Goal: Task Accomplishment & Management: Use online tool/utility

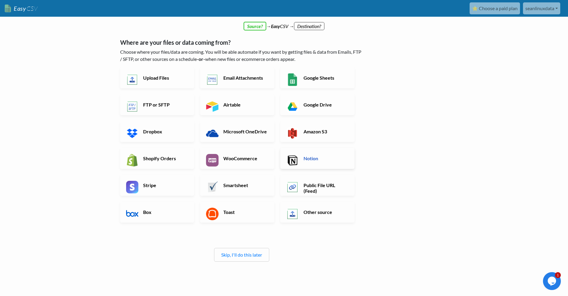
click at [328, 162] on link "Notion" at bounding box center [317, 158] width 74 height 21
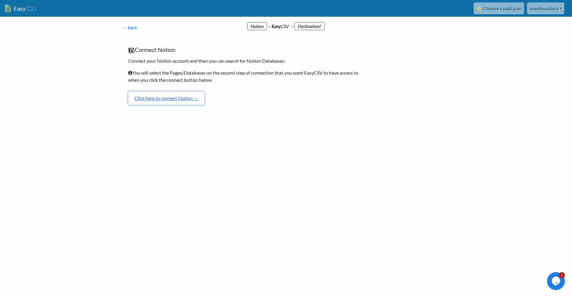
click at [195, 98] on link "Click here to connect Notion →" at bounding box center [166, 98] width 77 height 14
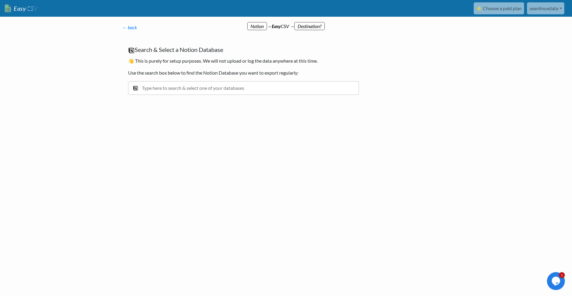
click at [219, 91] on input "text" at bounding box center [243, 88] width 231 height 14
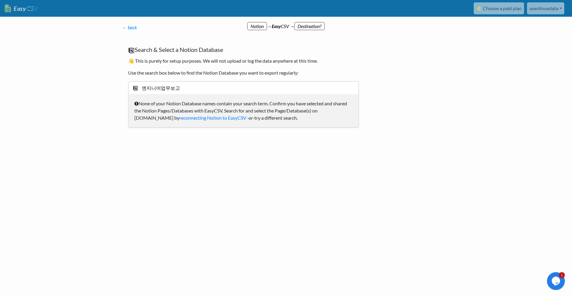
type input "엔지니어업무보고"
click at [425, 150] on html "Easy CSV ⭐ Choose a paid plan seanlinuxdata Seanlinuxdata All Flows All CSV Gen…" at bounding box center [286, 75] width 572 height 150
click at [175, 89] on input "엔지니어업무보고" at bounding box center [243, 88] width 231 height 14
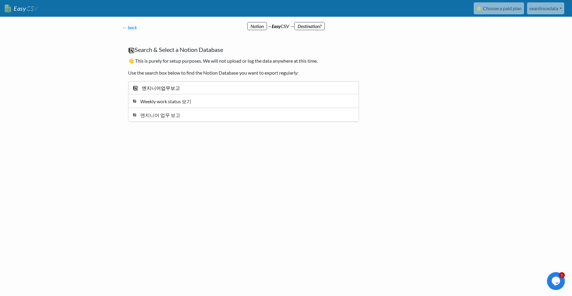
click at [199, 89] on input "엔지니어업무보고" at bounding box center [243, 88] width 231 height 14
click at [203, 114] on div "엔지니어 업무 보고" at bounding box center [248, 114] width 214 height 7
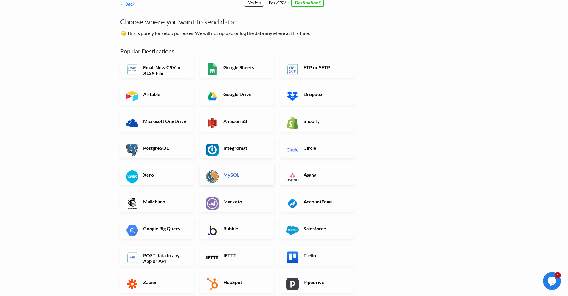
scroll to position [82, 0]
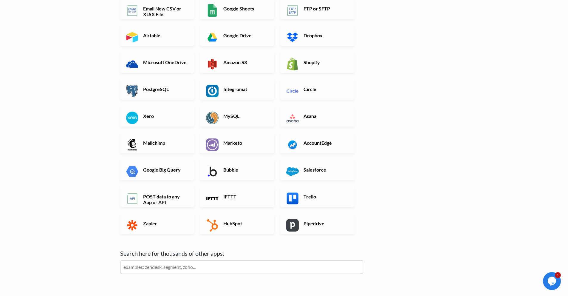
drag, startPoint x: 234, startPoint y: 274, endPoint x: 234, endPoint y: 267, distance: 7.8
click at [235, 274] on ul at bounding box center [241, 277] width 243 height 6
drag, startPoint x: 234, startPoint y: 267, endPoint x: 237, endPoint y: 246, distance: 21.1
click at [234, 266] on input "text" at bounding box center [241, 267] width 243 height 14
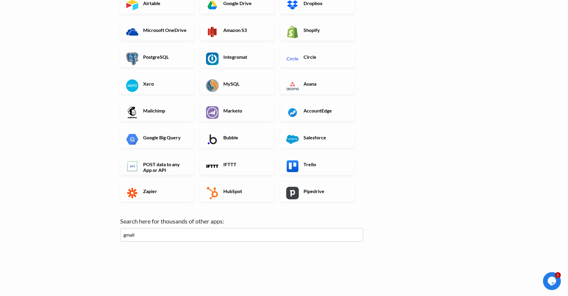
click input "Next" at bounding box center [0, 0] width 0 height 0
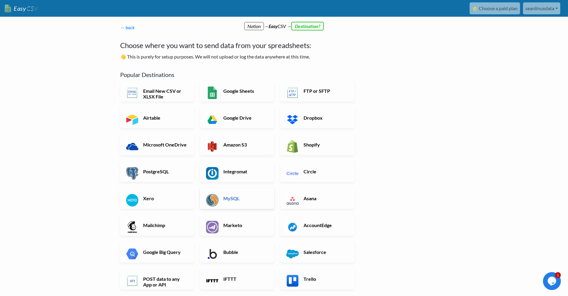
scroll to position [136, 0]
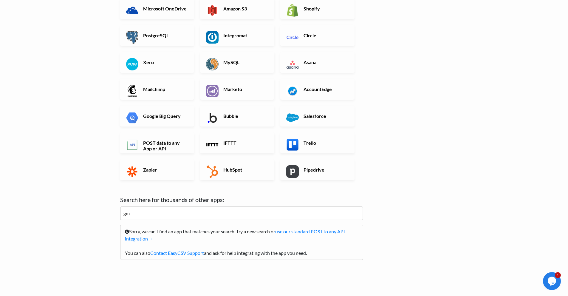
type input "g"
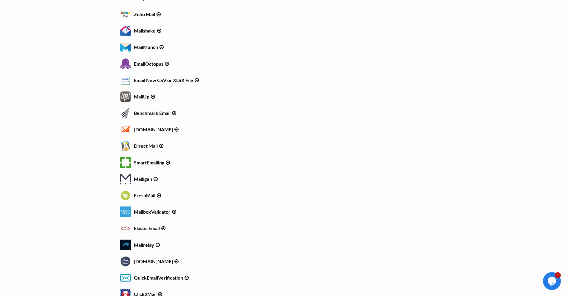
scroll to position [0, 0]
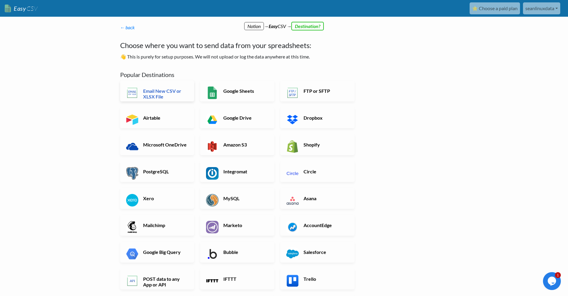
type input "mail"
click at [192, 96] on link "Email New CSV or XLSX File" at bounding box center [157, 90] width 74 height 21
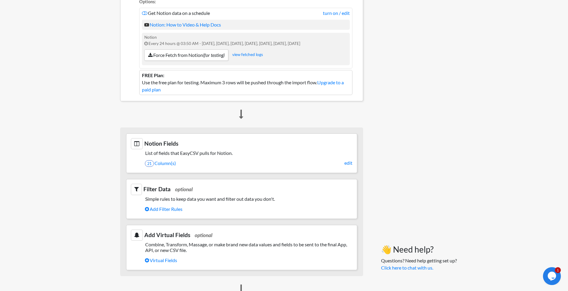
scroll to position [184, 0]
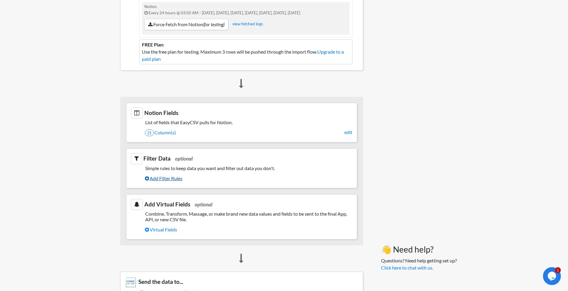
click at [154, 178] on link "Add Filter Rules" at bounding box center [248, 178] width 207 height 10
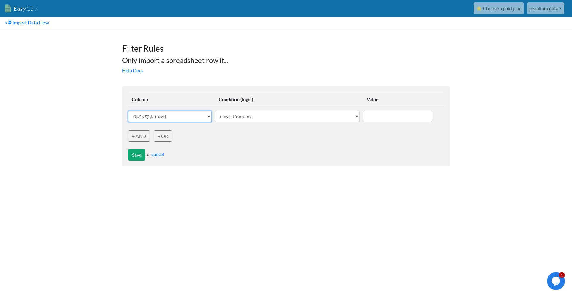
click at [179, 119] on select "야간/휴일 (text) 업무명 (자세하게 기록) (text) 유선 (text) 고객사 (text) 이동 (text) 소요(H) (text) 매…" at bounding box center [169, 116] width 83 height 11
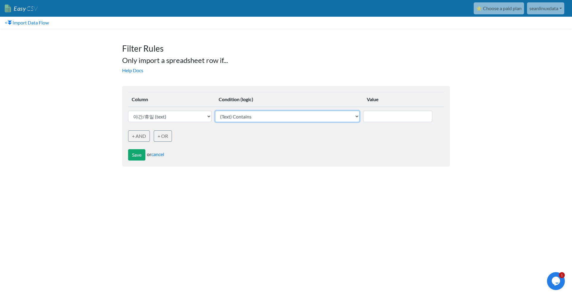
click at [283, 121] on select "(Text) Contains (Text) Does not contain (Text) Exactly matches (Text) Does not …" at bounding box center [287, 116] width 145 height 11
click at [162, 154] on link "cancel" at bounding box center [157, 154] width 13 height 6
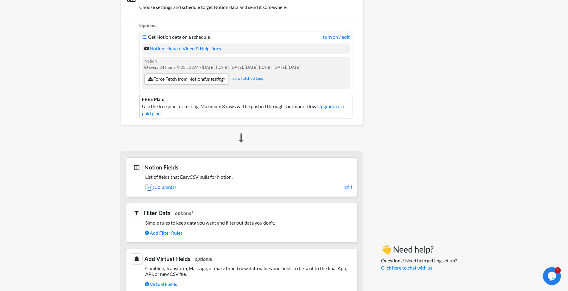
scroll to position [133, 0]
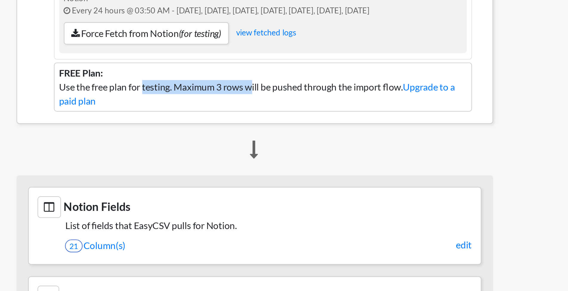
drag, startPoint x: 168, startPoint y: 100, endPoint x: 221, endPoint y: 100, distance: 52.8
click at [221, 100] on li "FREE Plan: Use the free plan for testing. Maximum 3 rows will be pushed through…" at bounding box center [245, 102] width 213 height 25
drag, startPoint x: 201, startPoint y: 102, endPoint x: 311, endPoint y: 101, distance: 110.0
click at [311, 101] on li "FREE Plan: Use the free plan for testing. Maximum 3 rows will be pushed through…" at bounding box center [245, 102] width 213 height 25
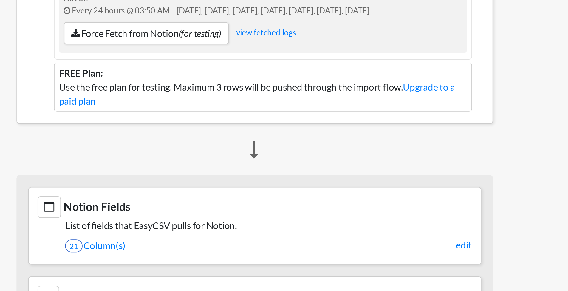
click at [311, 101] on li "FREE Plan: Use the free plan for testing. Maximum 3 rows will be pushed through…" at bounding box center [245, 102] width 213 height 25
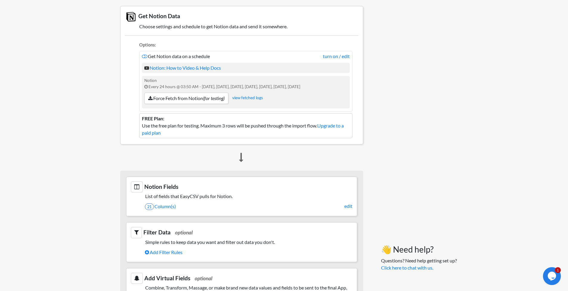
scroll to position [90, 0]
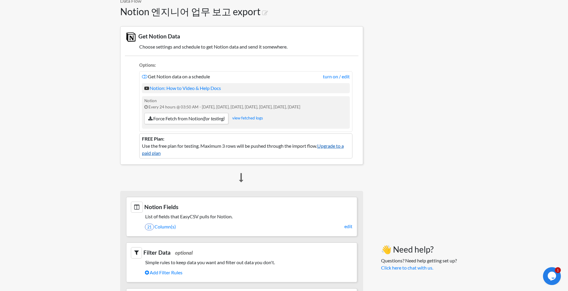
click at [321, 145] on link "Upgrade to a paid plan" at bounding box center [243, 149] width 202 height 13
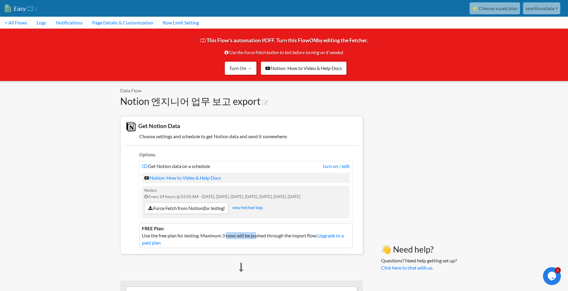
drag, startPoint x: 237, startPoint y: 238, endPoint x: 204, endPoint y: 234, distance: 33.4
click at [204, 234] on li "FREE Plan: Use the free plan for testing. Maximum 3 rows will be pushed through…" at bounding box center [245, 235] width 213 height 25
drag, startPoint x: 200, startPoint y: 235, endPoint x: 285, endPoint y: 236, distance: 85.0
click at [285, 236] on li "FREE Plan: Use the free plan for testing. Maximum 3 rows will be pushed through…" at bounding box center [245, 235] width 213 height 25
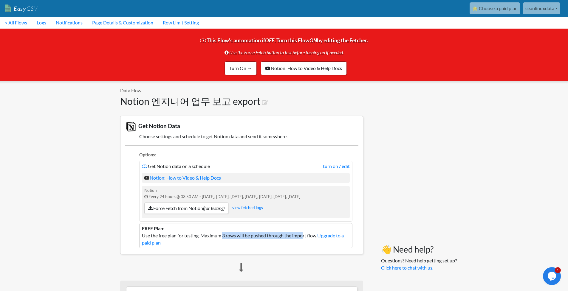
click at [285, 236] on li "FREE Plan: Use the free plan for testing. Maximum 3 rows will be pushed through…" at bounding box center [245, 235] width 213 height 25
drag, startPoint x: 298, startPoint y: 234, endPoint x: 202, endPoint y: 233, distance: 96.3
click at [202, 233] on li "FREE Plan: Use the free plan for testing. Maximum 3 rows will be pushed through…" at bounding box center [245, 235] width 213 height 25
drag, startPoint x: 202, startPoint y: 233, endPoint x: 287, endPoint y: 236, distance: 85.3
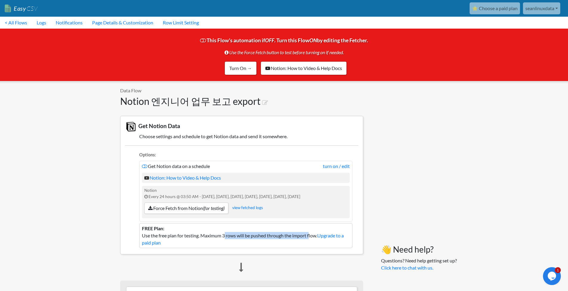
click at [287, 236] on li "FREE Plan: Use the free plan for testing. Maximum 3 rows will be pushed through…" at bounding box center [245, 235] width 213 height 25
drag, startPoint x: 319, startPoint y: 236, endPoint x: 204, endPoint y: 233, distance: 115.1
click at [204, 233] on li "FREE Plan: Use the free plan for testing. Maximum 3 rows will be pushed through…" at bounding box center [245, 235] width 213 height 25
